Goal: Task Accomplishment & Management: Manage account settings

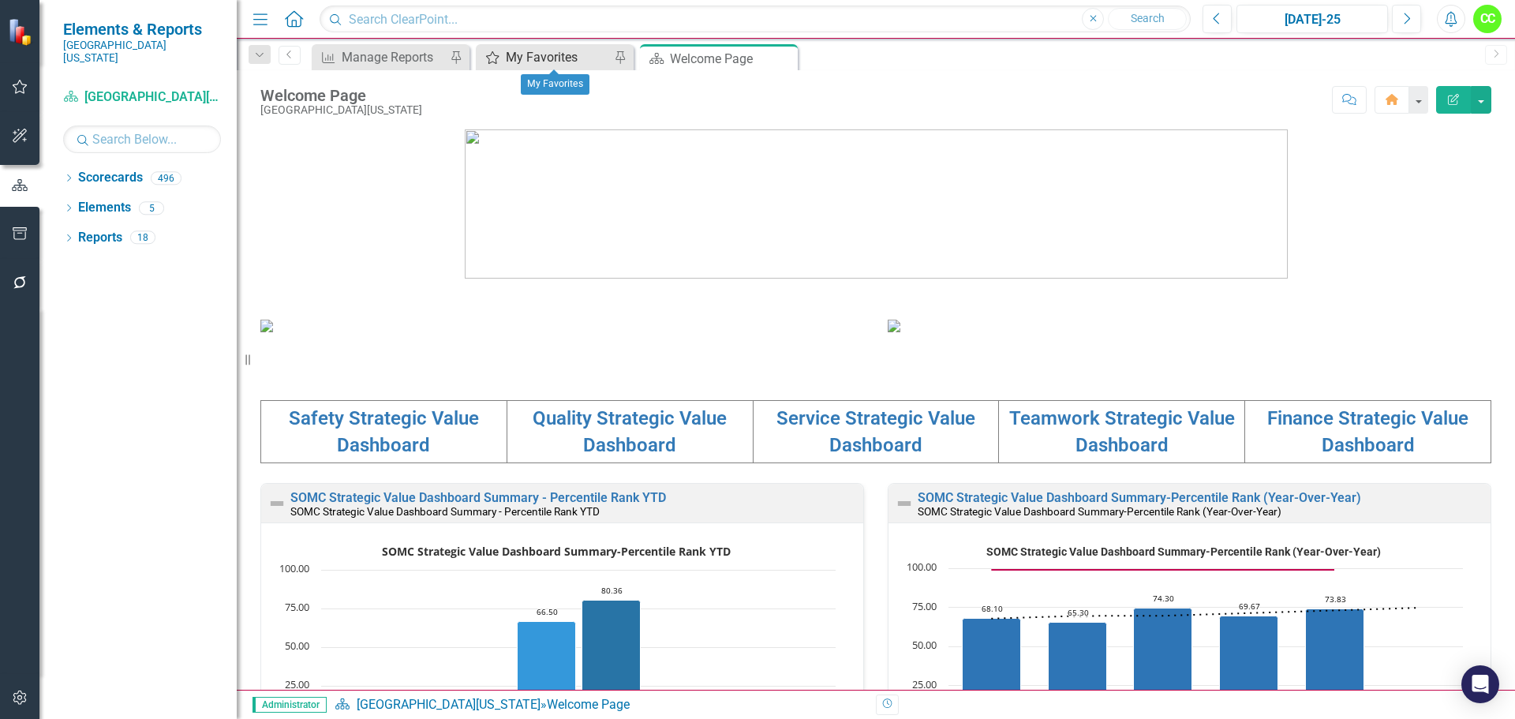
click at [549, 58] on div "My Favorites" at bounding box center [558, 57] width 104 height 20
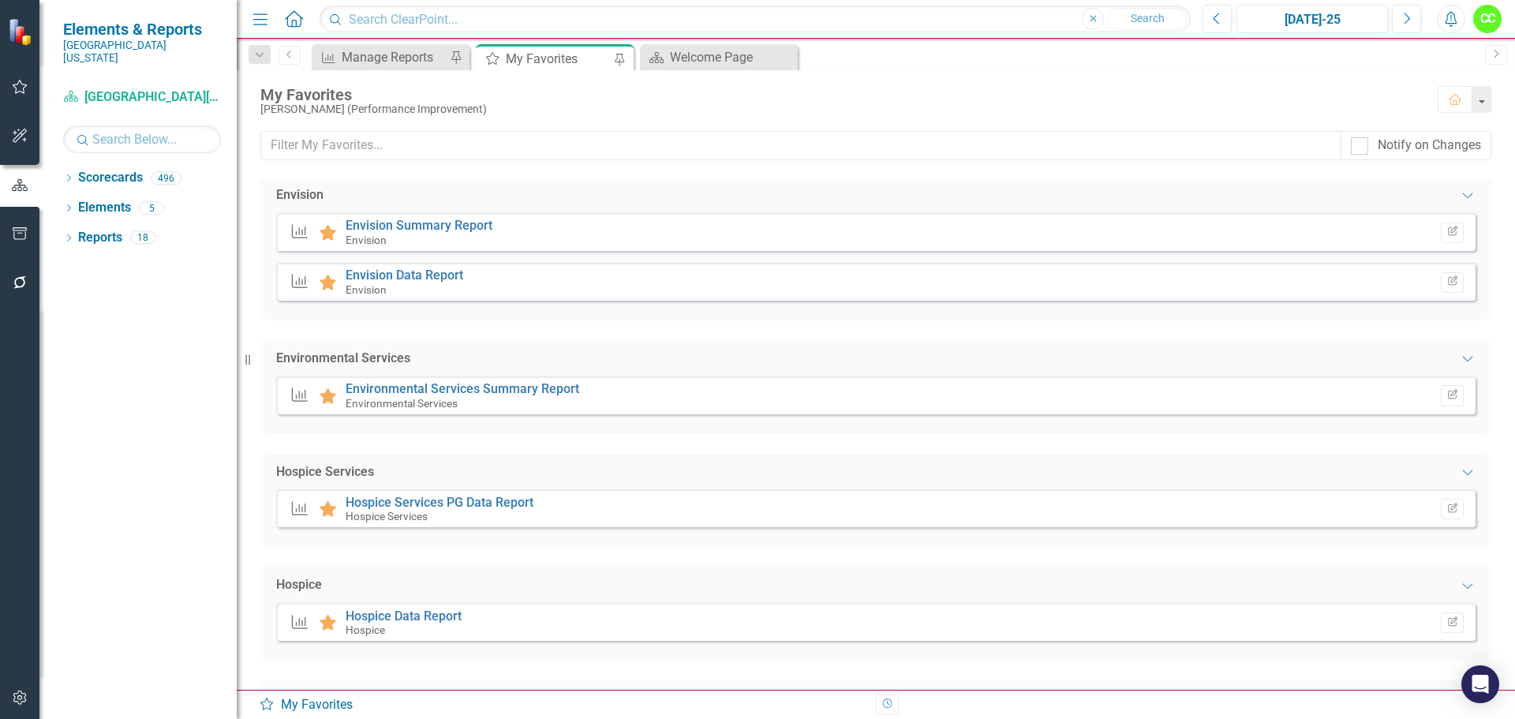
scroll to position [1183, 0]
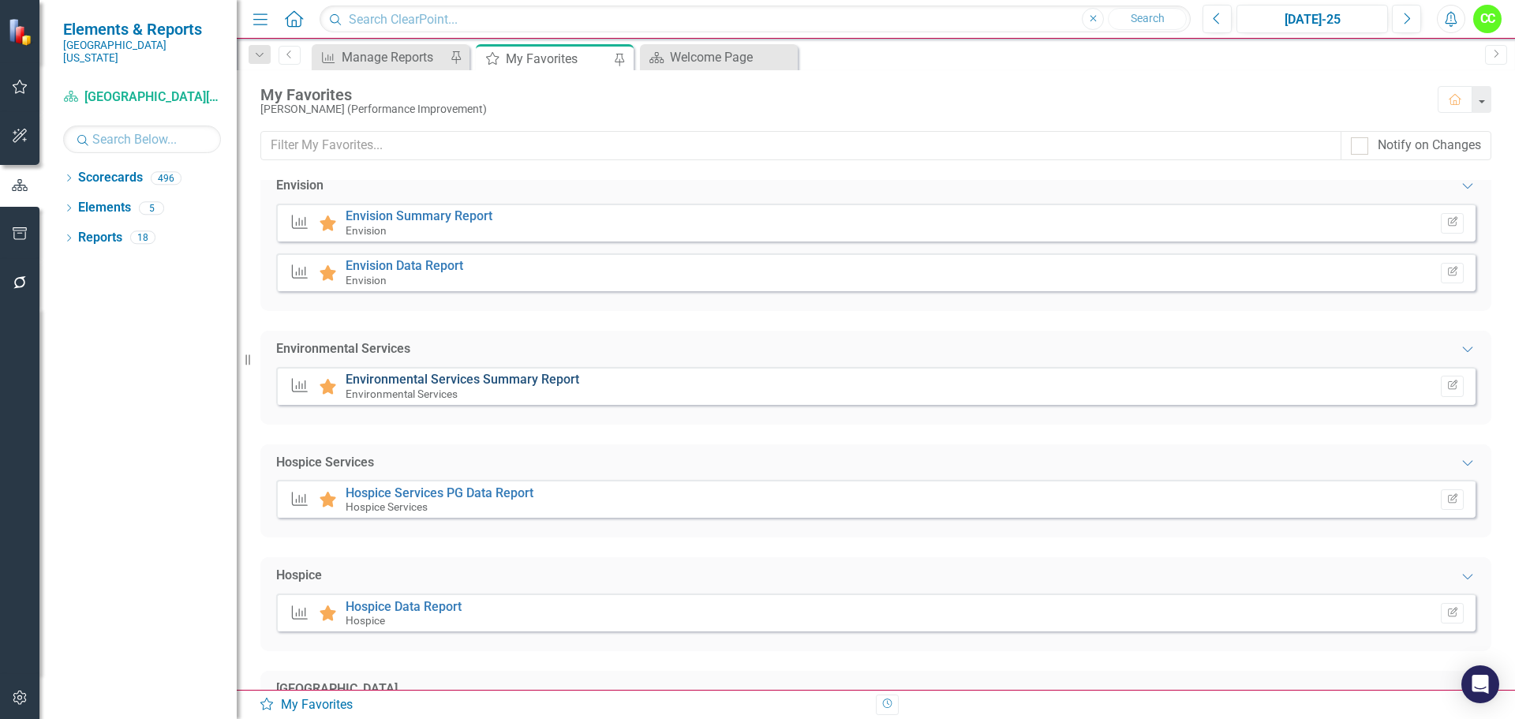
click at [490, 381] on link "Environmental Services Summary Report" at bounding box center [463, 379] width 234 height 15
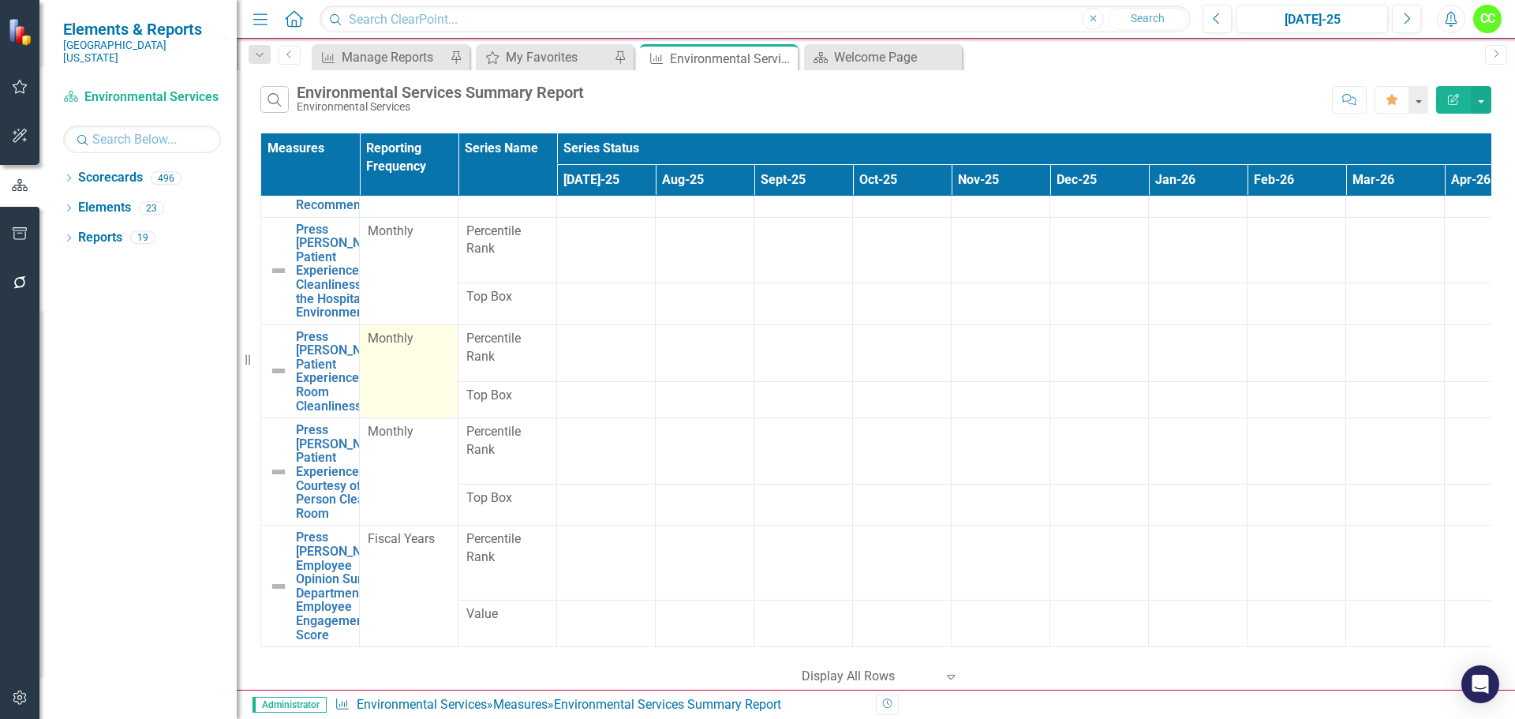
scroll to position [394, 0]
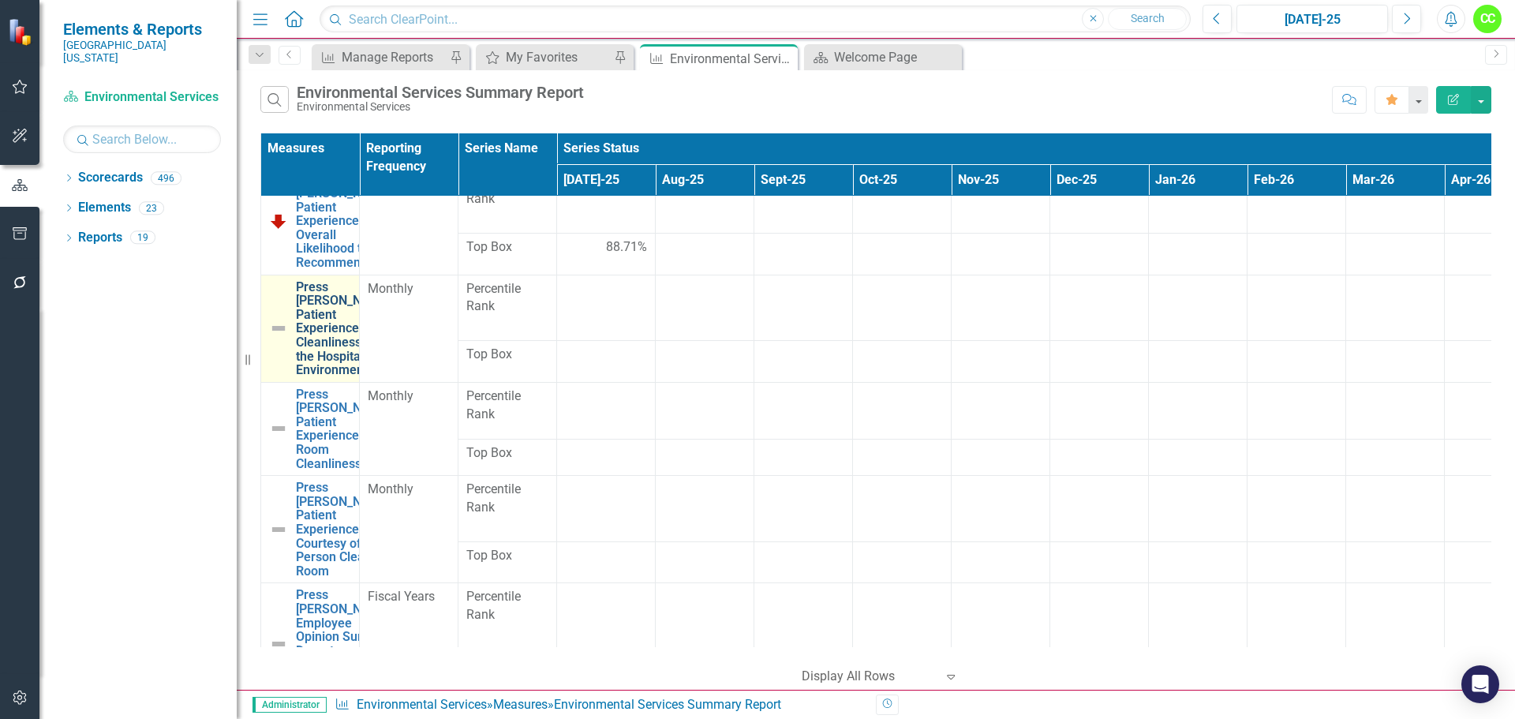
click at [307, 377] on link "Press [PERSON_NAME] Patient Experience: Cleanliness of the Hospital Environment" at bounding box center [343, 328] width 95 height 97
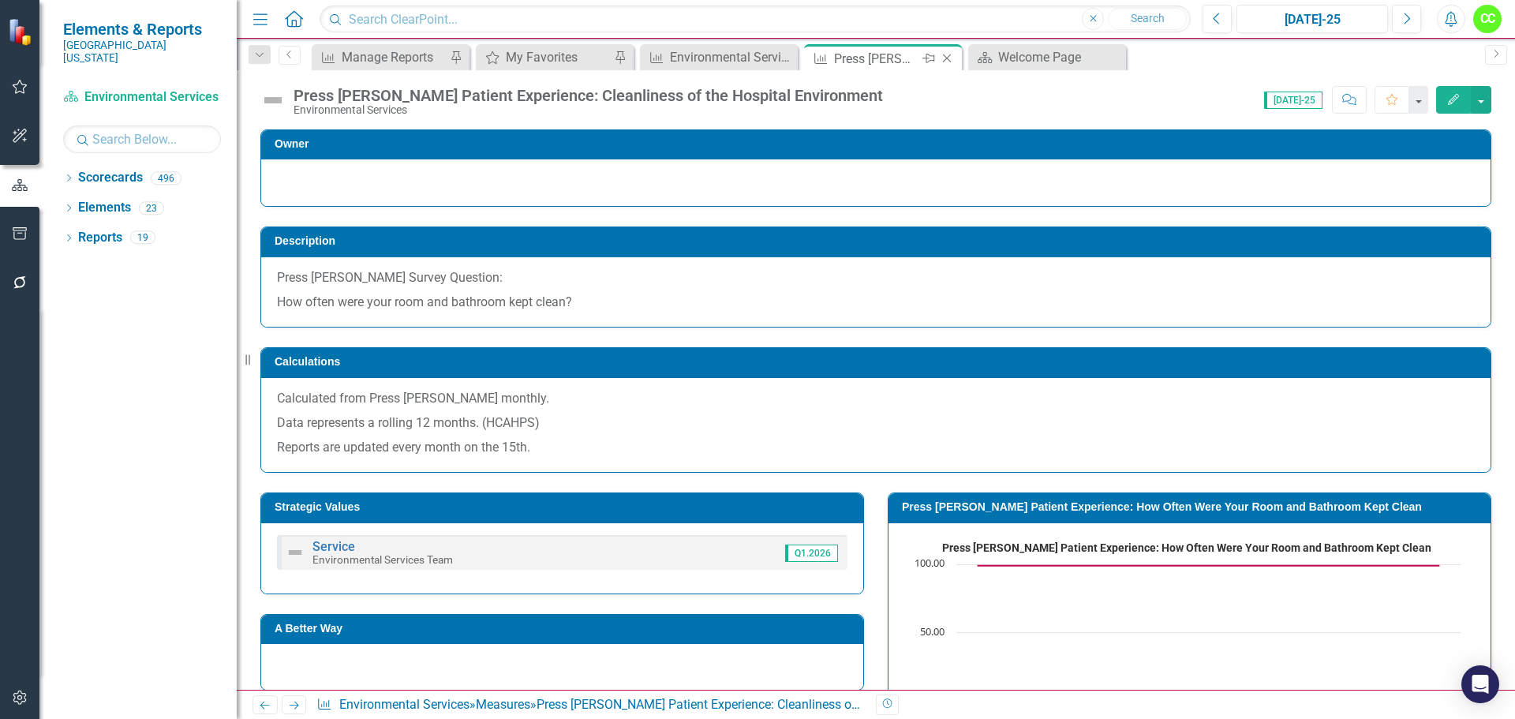
click at [944, 60] on icon "Close" at bounding box center [947, 58] width 16 height 13
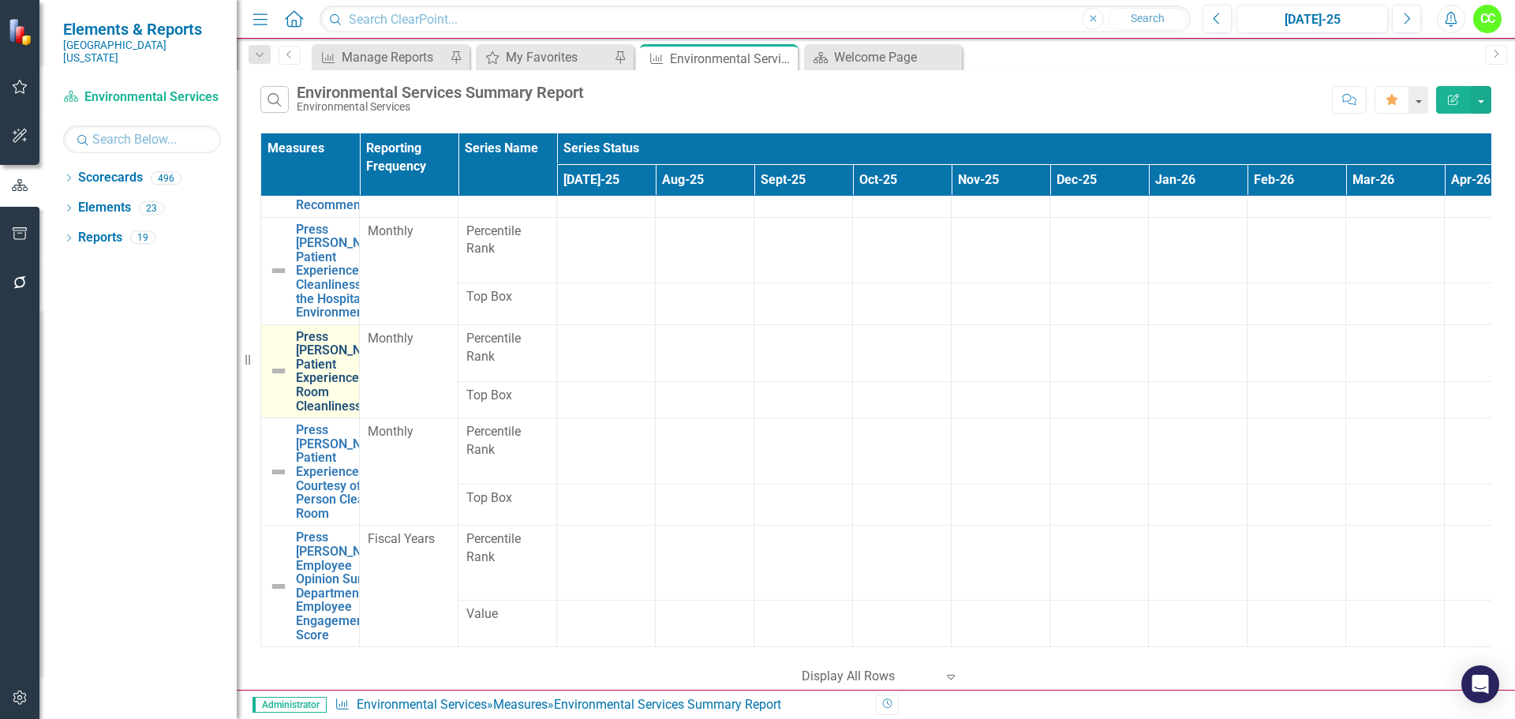
scroll to position [552, 0]
click at [1450, 104] on icon "button" at bounding box center [1453, 99] width 11 height 11
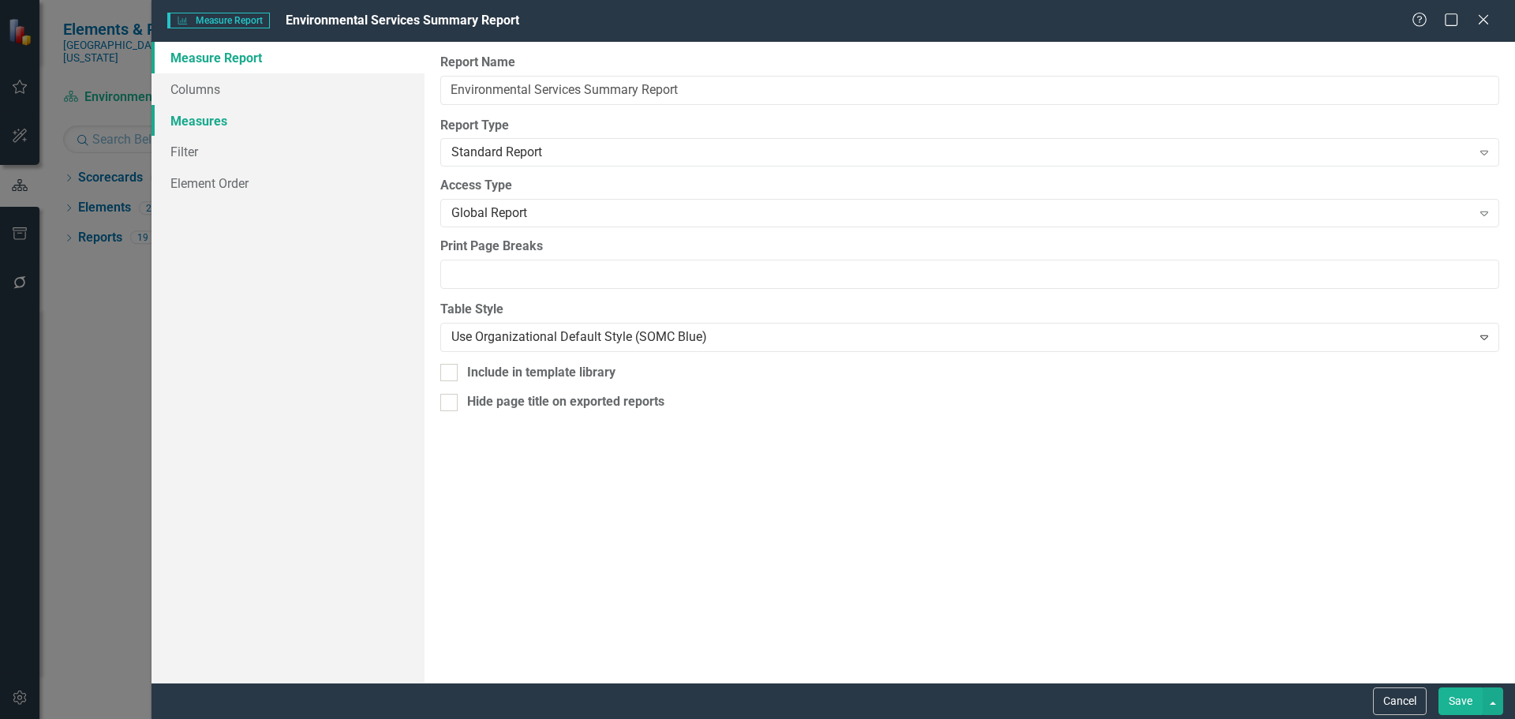
click at [196, 127] on link "Measures" at bounding box center [287, 121] width 273 height 32
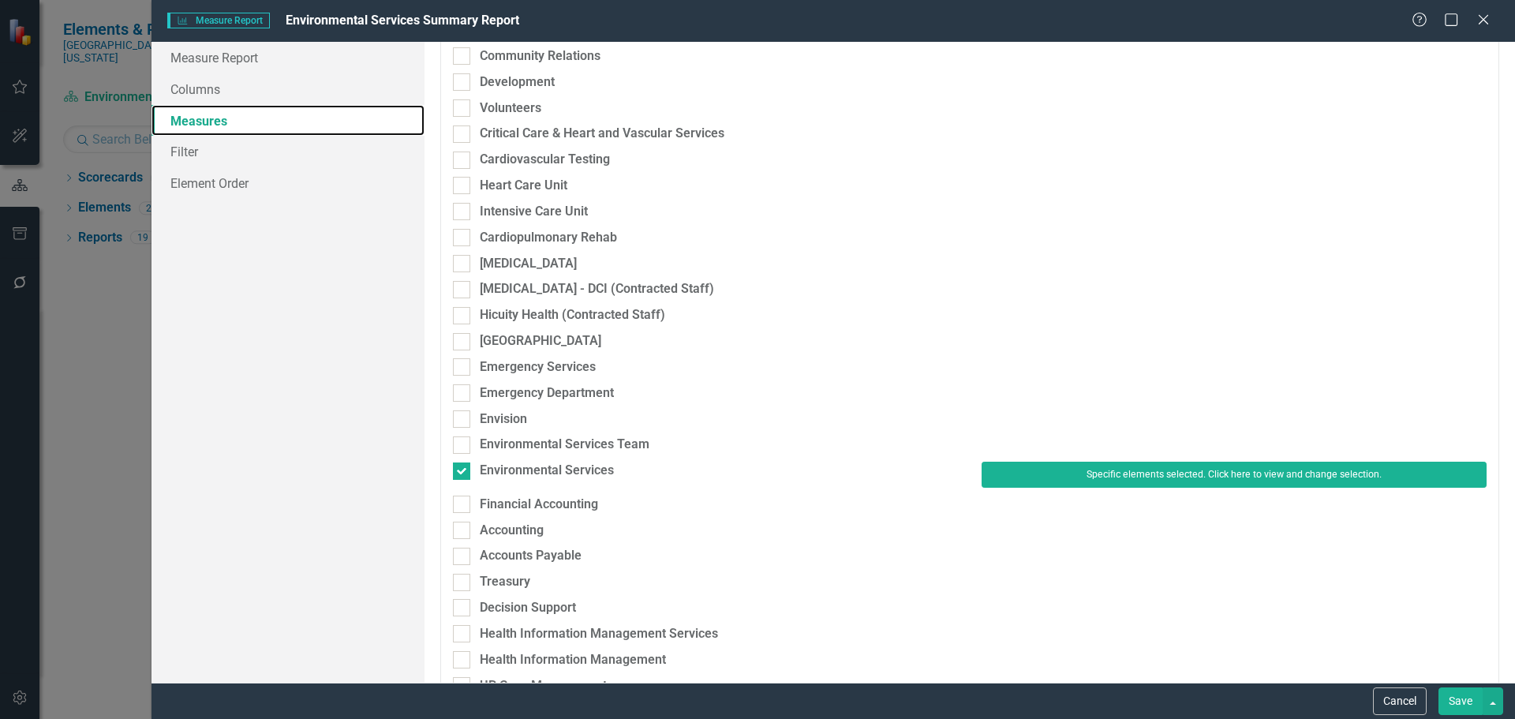
scroll to position [394, 0]
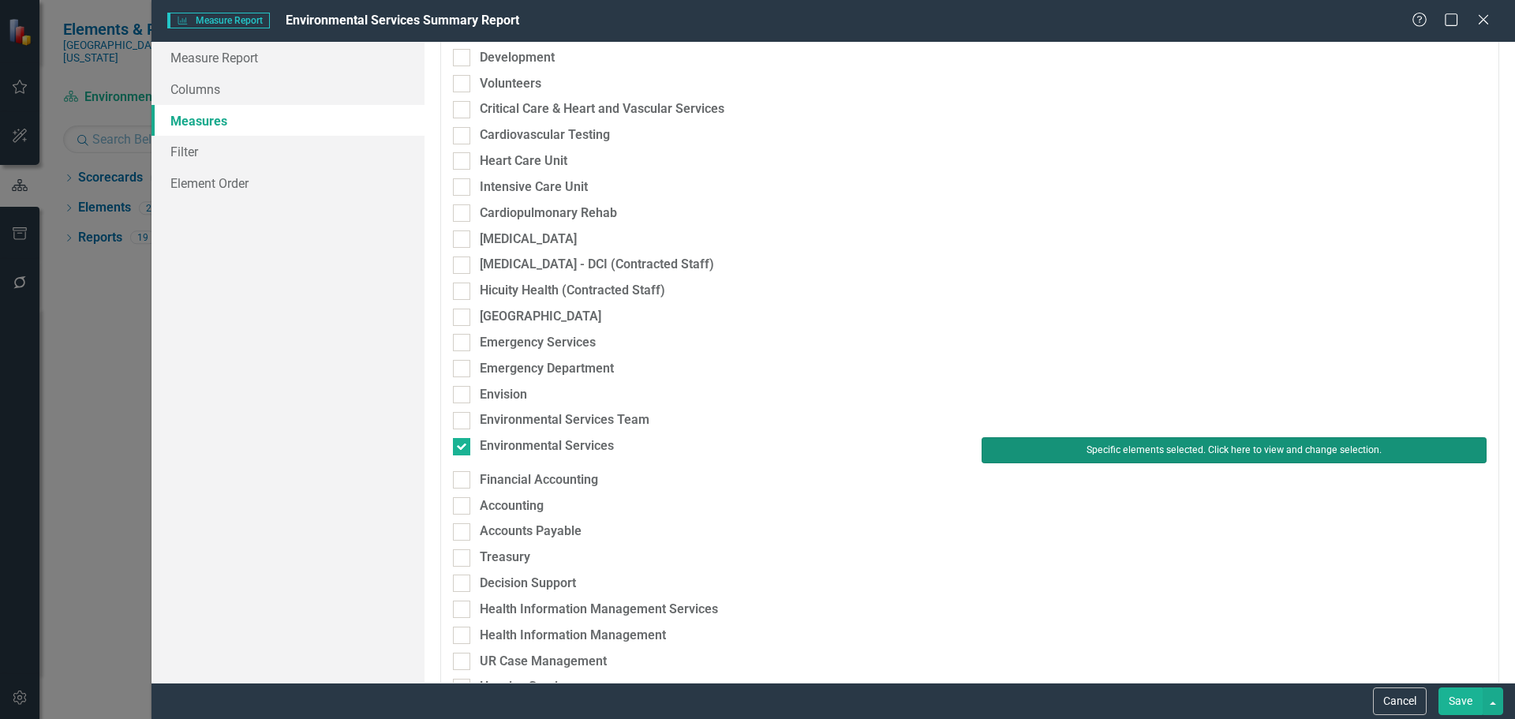
click at [1001, 454] on button "Specific elements selected. Click here to view and change selection." at bounding box center [1233, 449] width 505 height 25
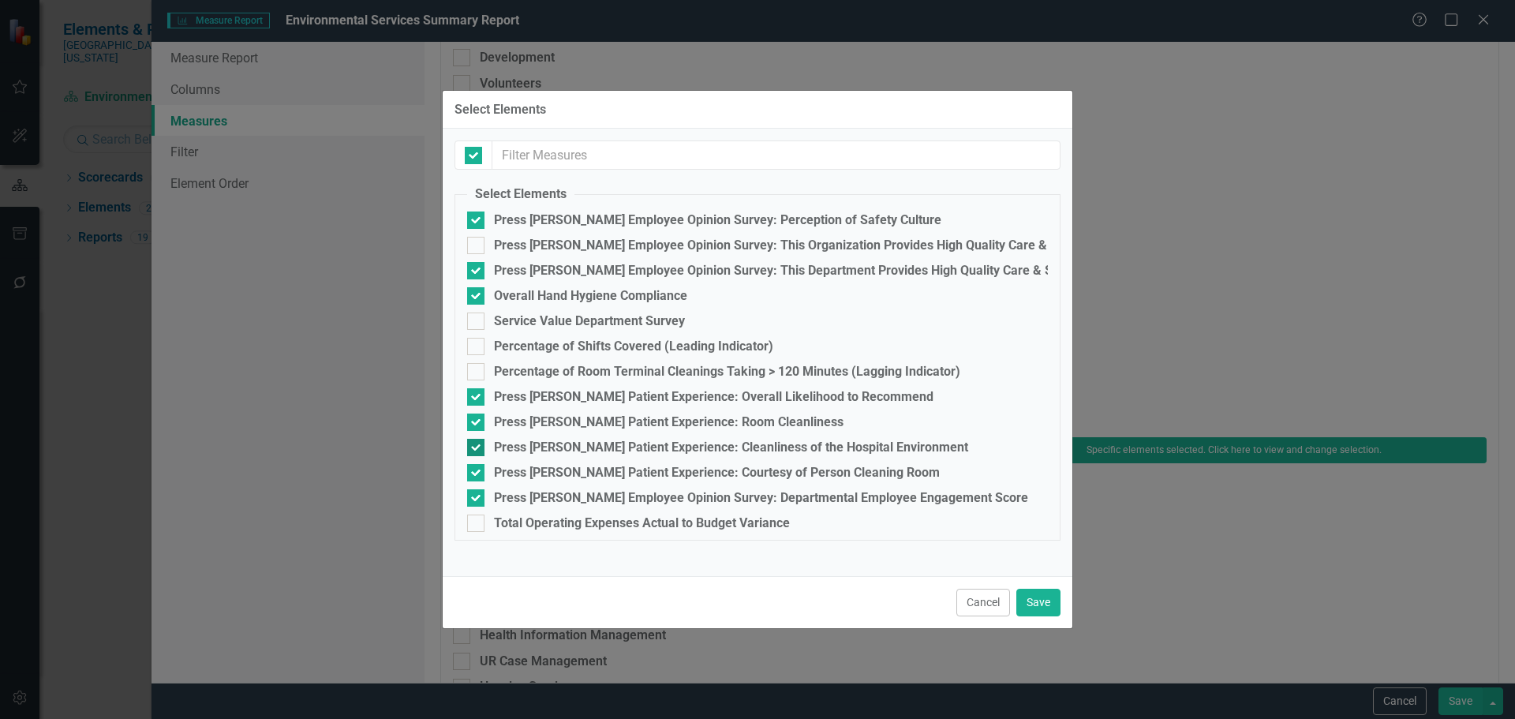
checkbox input "false"
click at [469, 424] on input "Press [PERSON_NAME] Patient Experience: Room Cleanliness" at bounding box center [472, 418] width 10 height 10
checkbox input "false"
click at [471, 473] on input "Press [PERSON_NAME] Patient Experience: Courtesy of Person Cleaning Room" at bounding box center [472, 469] width 10 height 10
checkbox input "false"
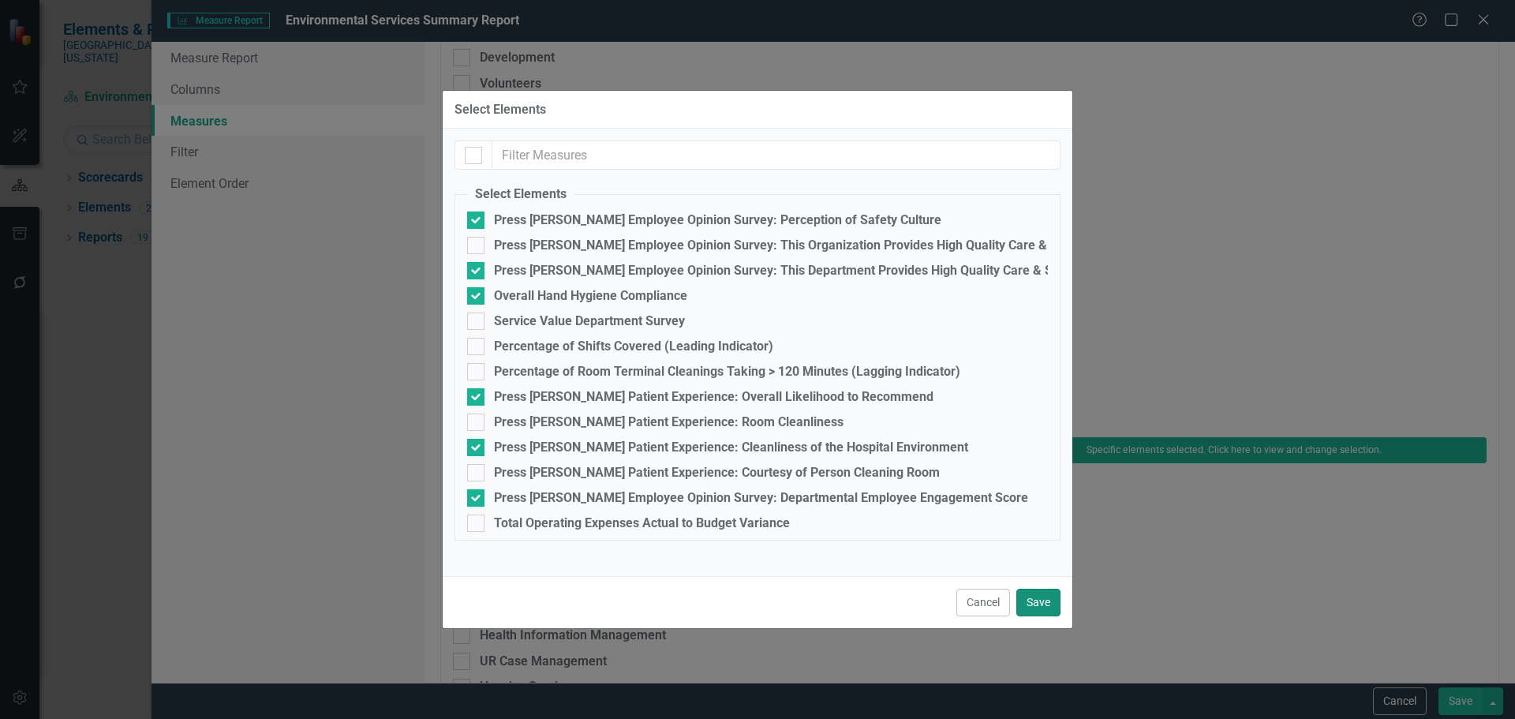
click at [1030, 603] on button "Save" at bounding box center [1038, 603] width 44 height 28
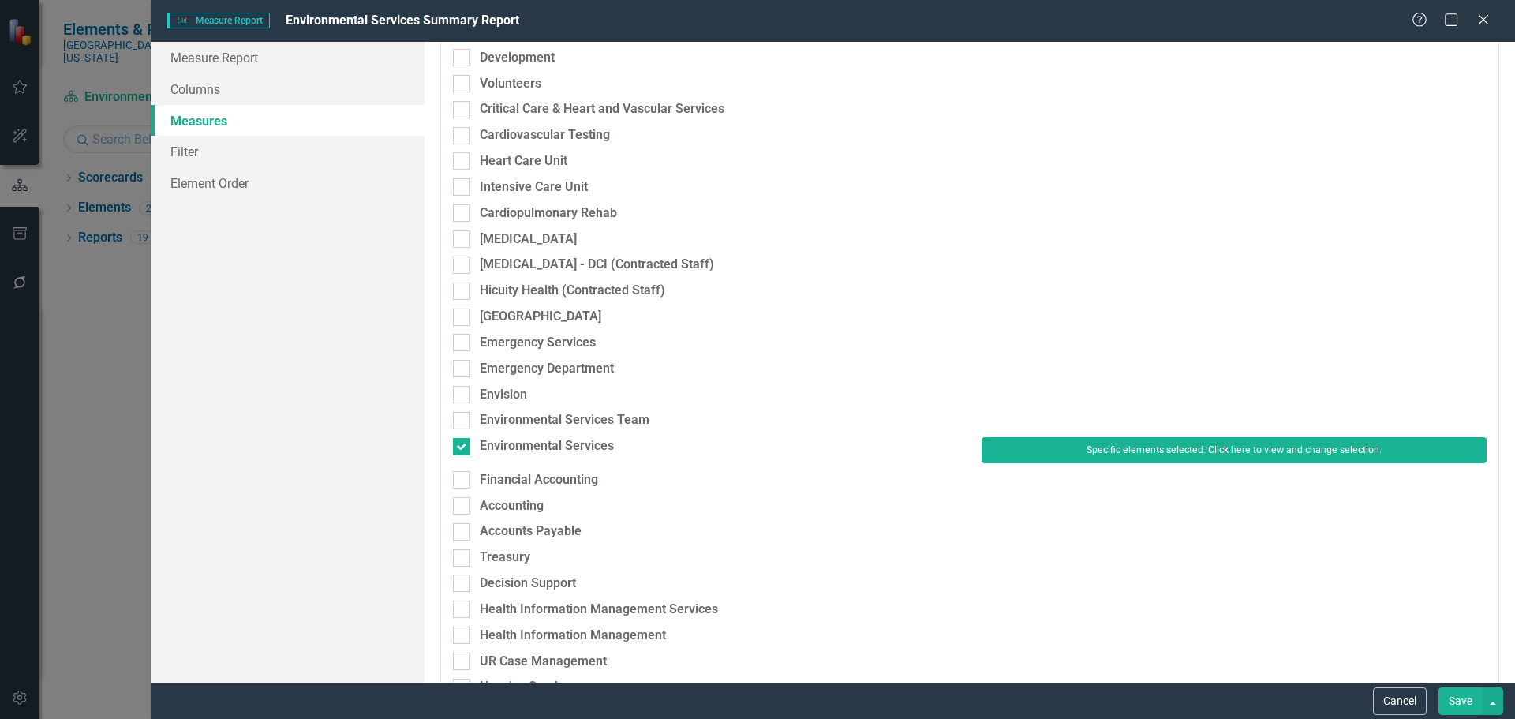
click at [1453, 699] on button "Save" at bounding box center [1460, 701] width 44 height 28
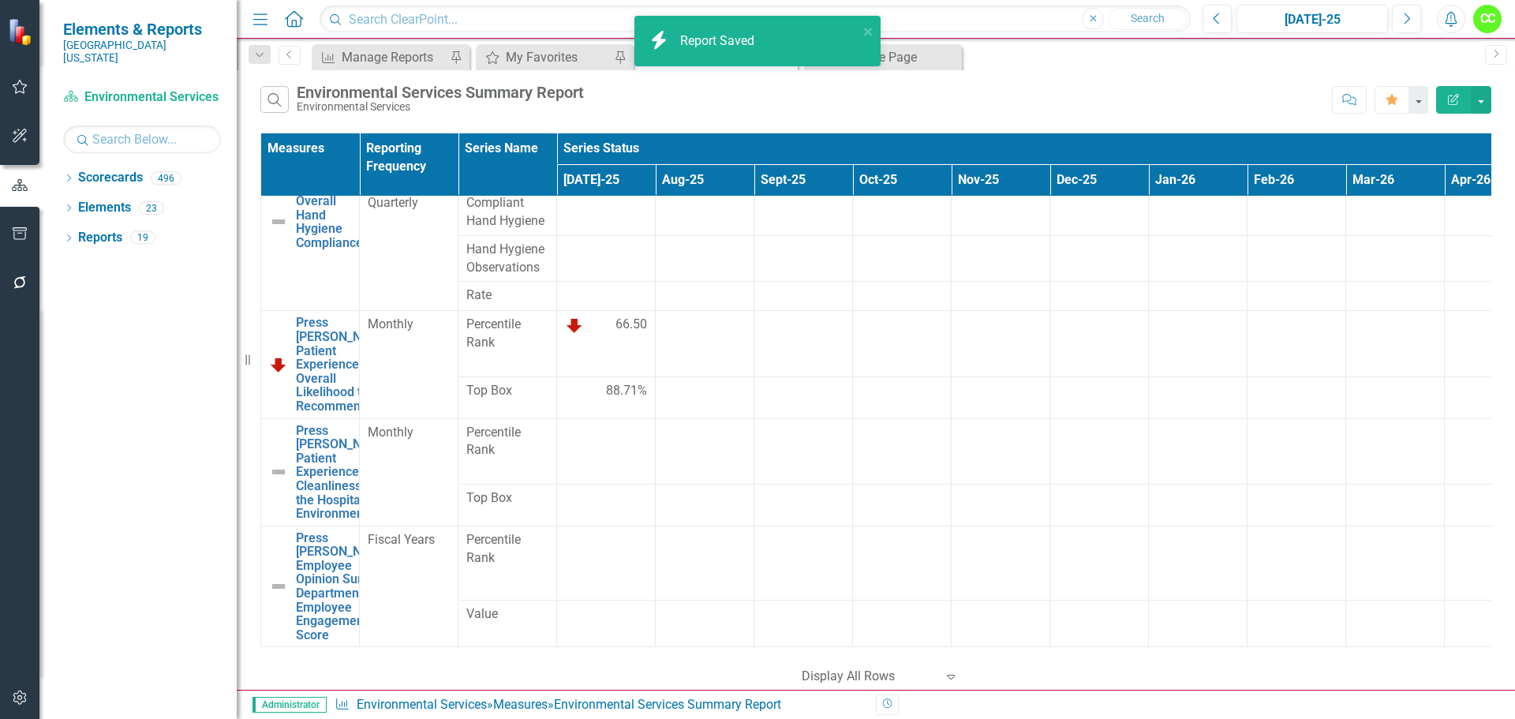
scroll to position [346, 0]
